Goal: Task Accomplishment & Management: Manage account settings

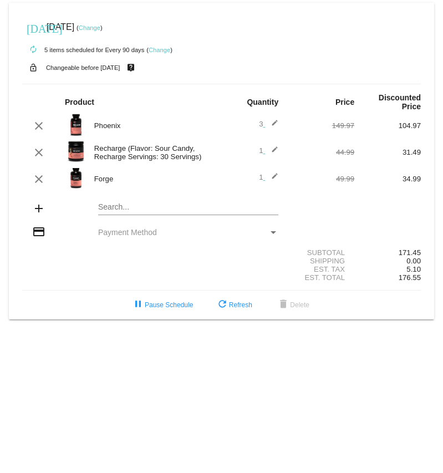
click at [227, 239] on div "credit_card Payment Method" at bounding box center [221, 232] width 398 height 15
click at [220, 225] on div "credit_card Payment Method" at bounding box center [221, 232] width 398 height 15
click at [233, 231] on div "Payment Method" at bounding box center [183, 232] width 170 height 9
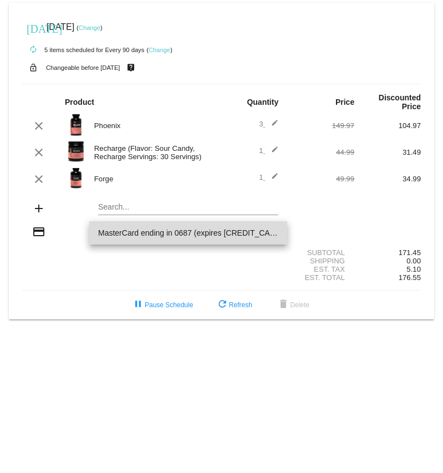
click at [236, 234] on span "MasterCard ending in 0687 (expires [CREDIT_CARD_DATA])" at bounding box center [188, 232] width 180 height 23
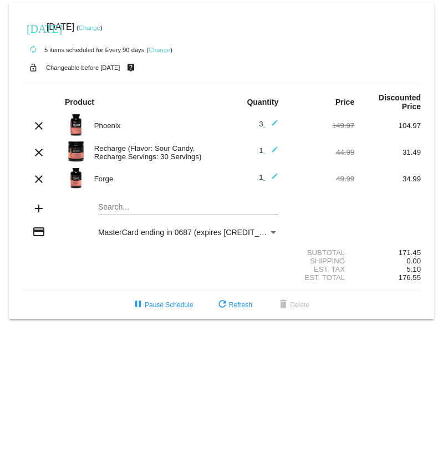
click at [258, 268] on div "Est. Tax 5.10" at bounding box center [221, 269] width 398 height 8
click at [252, 306] on span "refresh Refresh" at bounding box center [234, 305] width 37 height 8
click at [238, 233] on span "MasterCard ending in 0687 (expires [CREDIT_CARD_DATA])" at bounding box center [204, 232] width 212 height 9
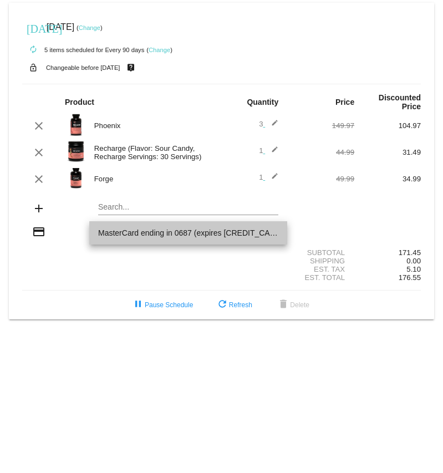
click at [217, 235] on span "MasterCard ending in 0687 (expires [CREDIT_CARD_DATA])" at bounding box center [188, 232] width 180 height 23
